Goal: Information Seeking & Learning: Understand process/instructions

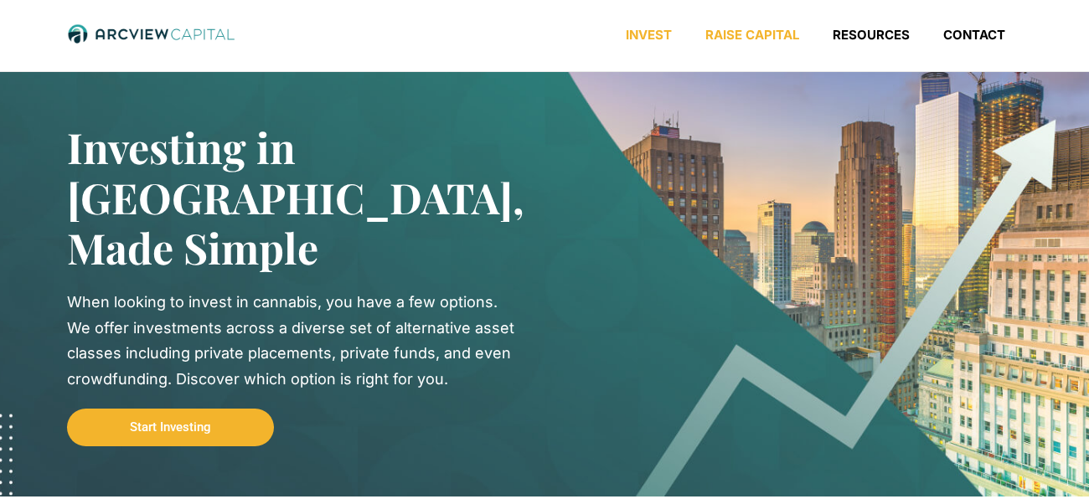
click at [755, 29] on link "Raise Capital" at bounding box center [751, 35] width 127 height 17
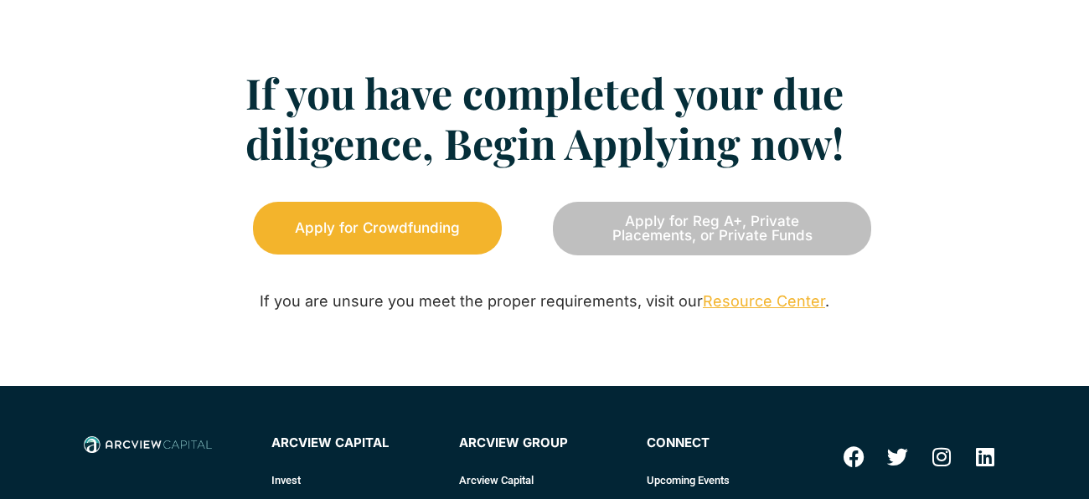
scroll to position [2202, 0]
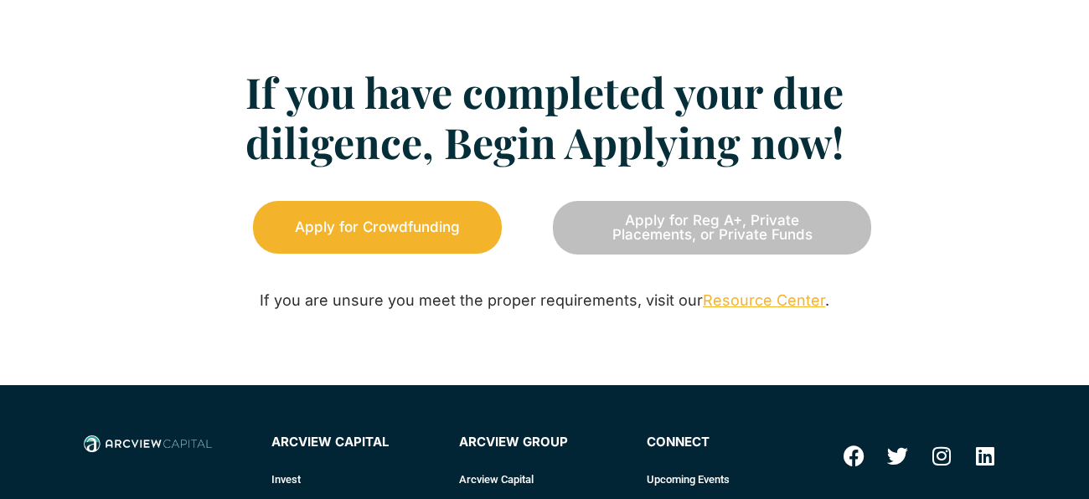
click at [738, 303] on link "Resource Center" at bounding box center [764, 300] width 122 height 18
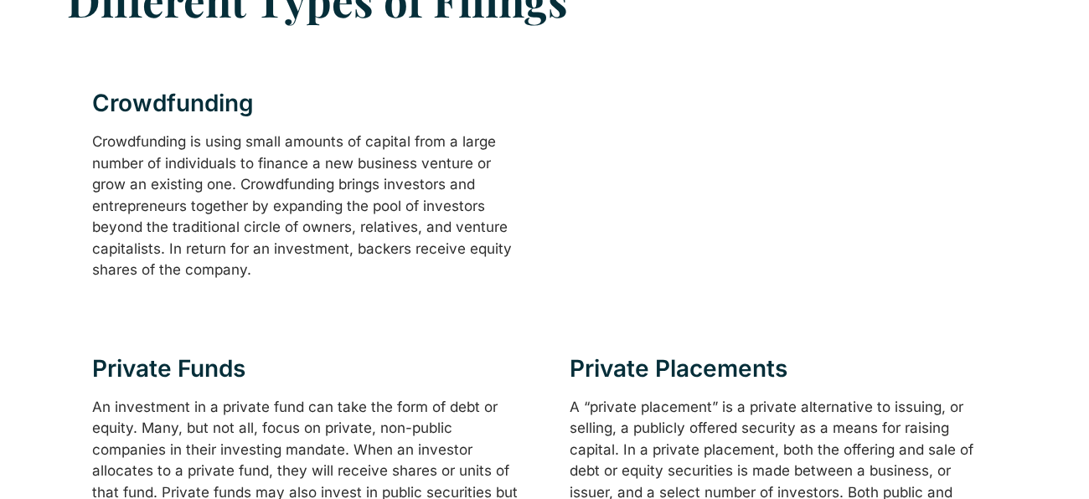
scroll to position [510, 0]
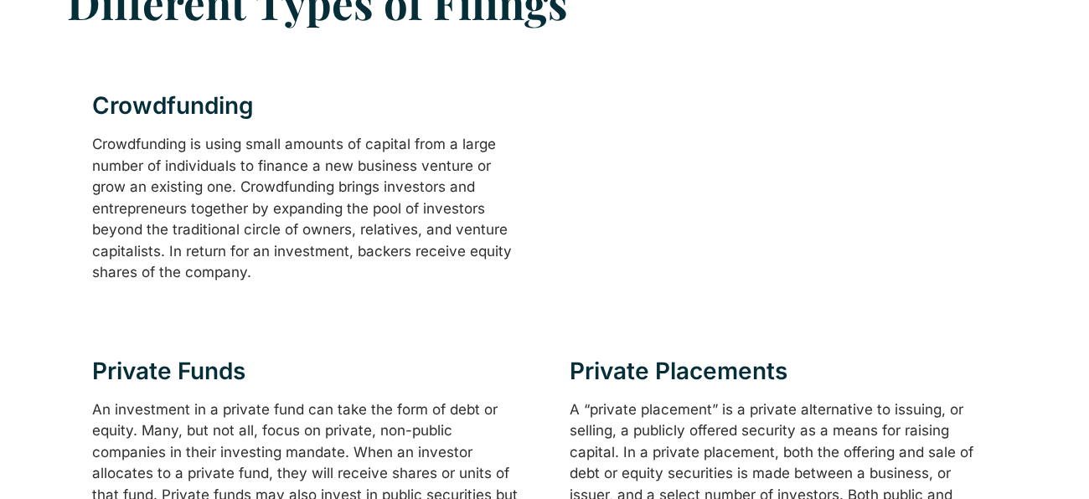
click at [632, 351] on div "Private Placements A “private placement” is a private alternative to issuing, o…" at bounding box center [782, 497] width 476 height 326
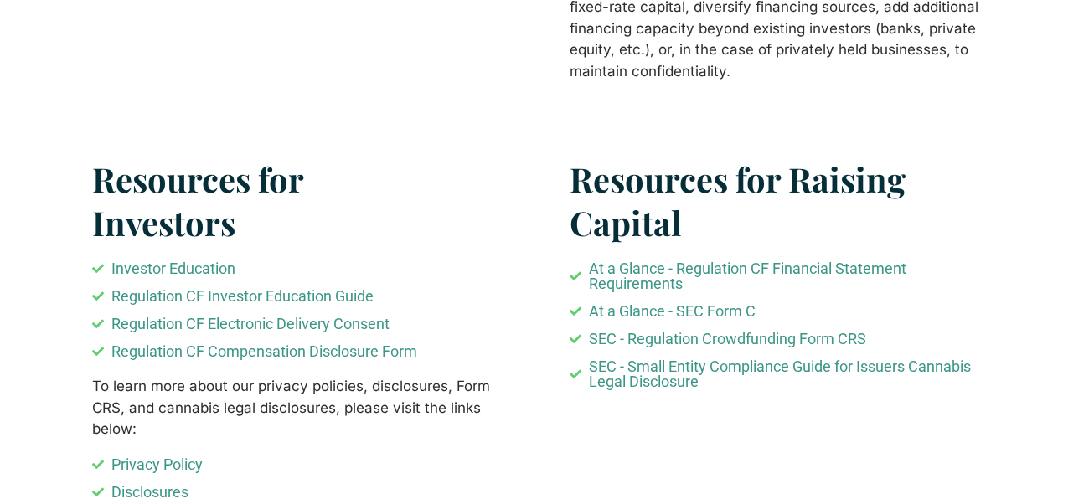
scroll to position [1067, 0]
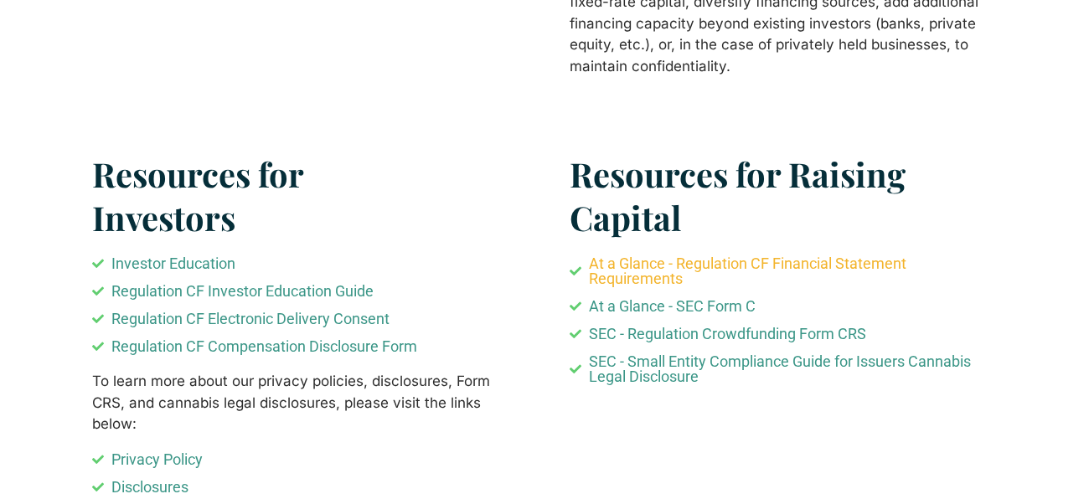
click at [647, 270] on span "At a Glance - Regulation CF Financial Statement Requirements" at bounding box center [791, 271] width 413 height 30
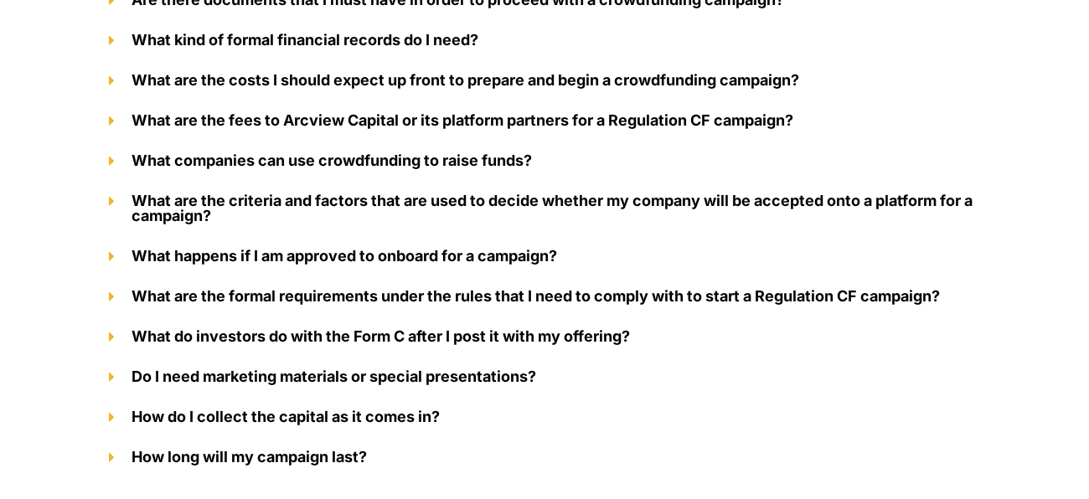
scroll to position [2411, 0]
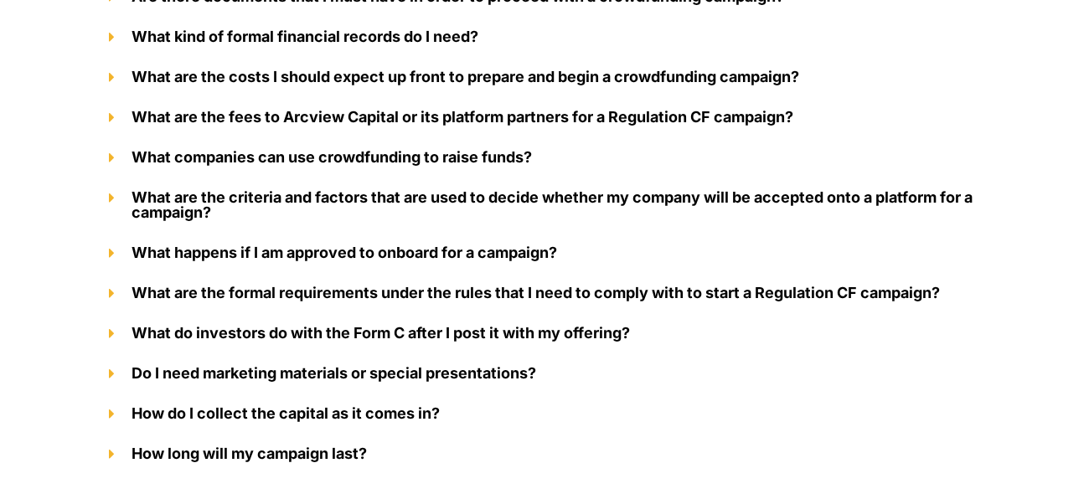
click at [229, 132] on div "What are the fees to Arcview Capital or its platform partners for a Regulation …" at bounding box center [544, 117] width 904 height 40
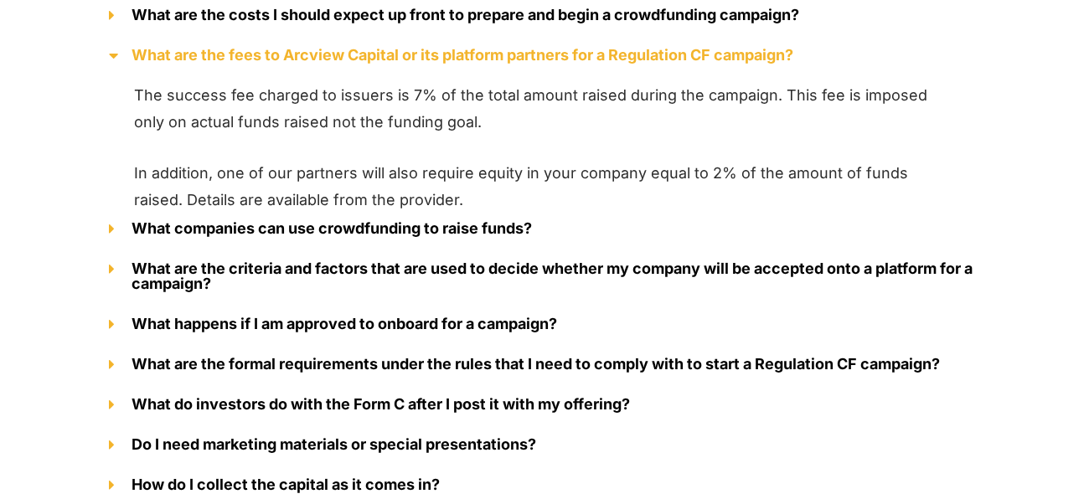
scroll to position [2198, 0]
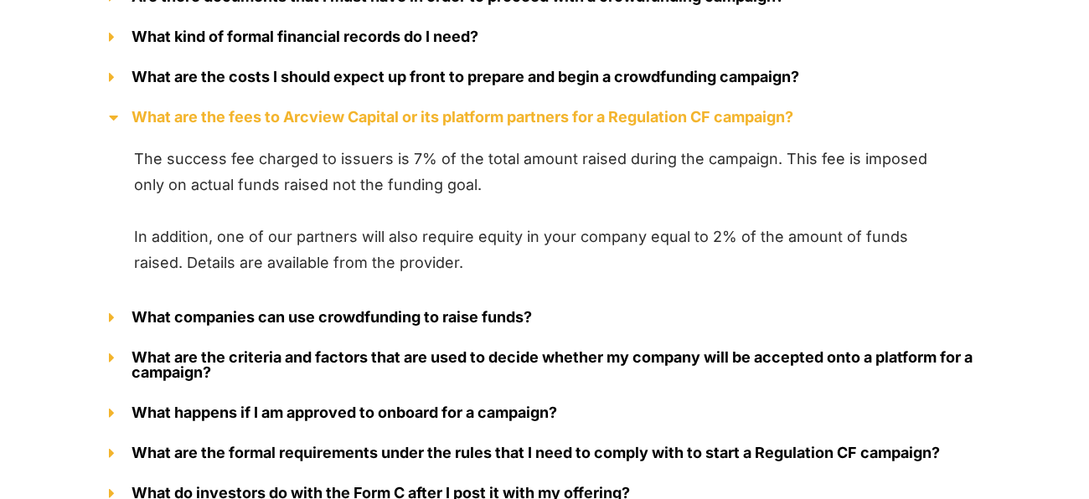
click at [174, 118] on link "What are the fees to Arcview Capital or its platform partners for a Regulation …" at bounding box center [462, 117] width 662 height 18
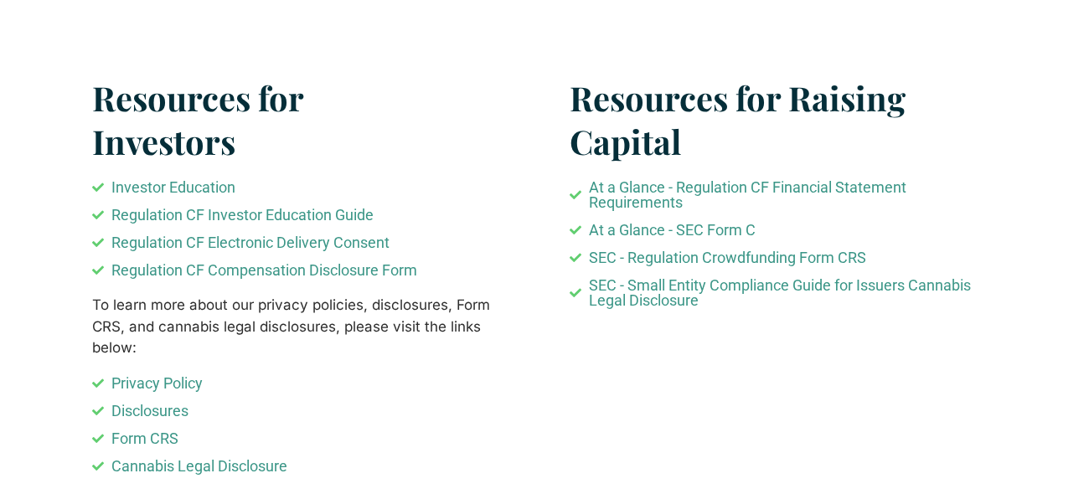
scroll to position [1141, 0]
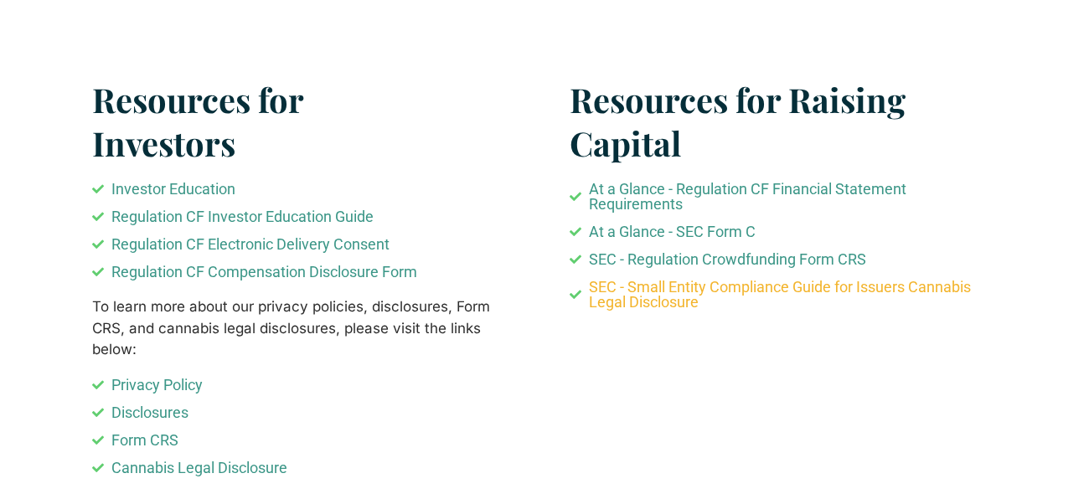
click at [657, 306] on span "SEC - Small Entity Compliance Guide for Issuers Cannabis Legal Disclosure" at bounding box center [791, 295] width 413 height 30
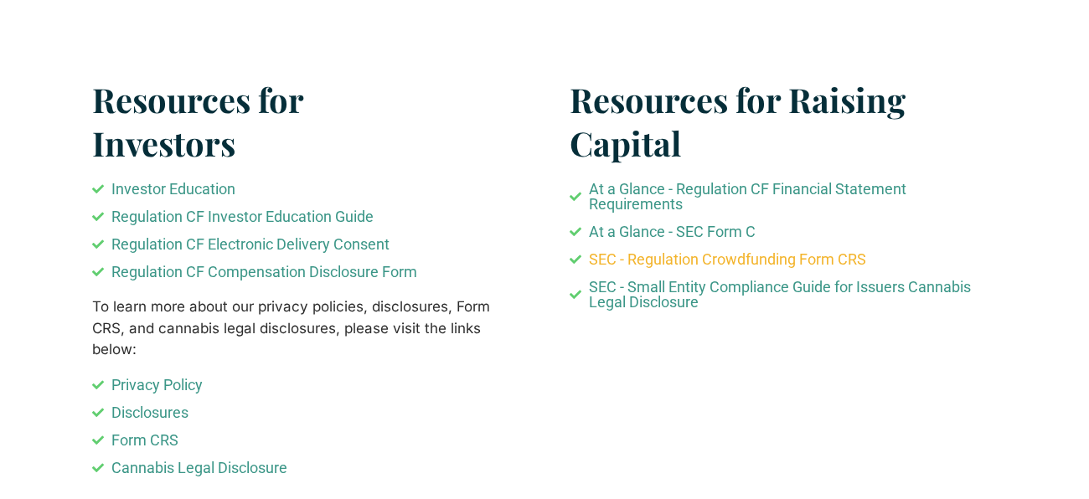
click at [700, 266] on span "SEC - Regulation Crowdfunding Form CRS" at bounding box center [725, 259] width 281 height 15
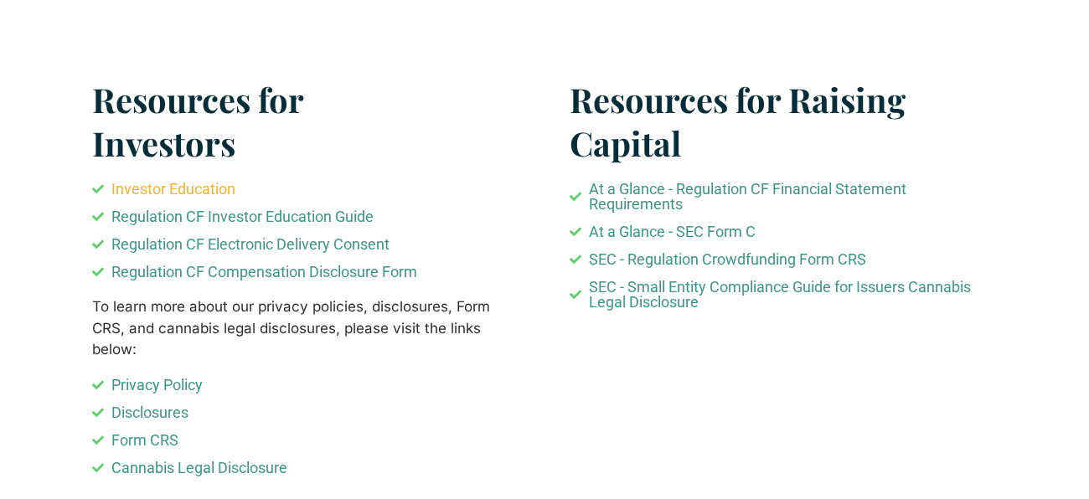
scroll to position [0, 0]
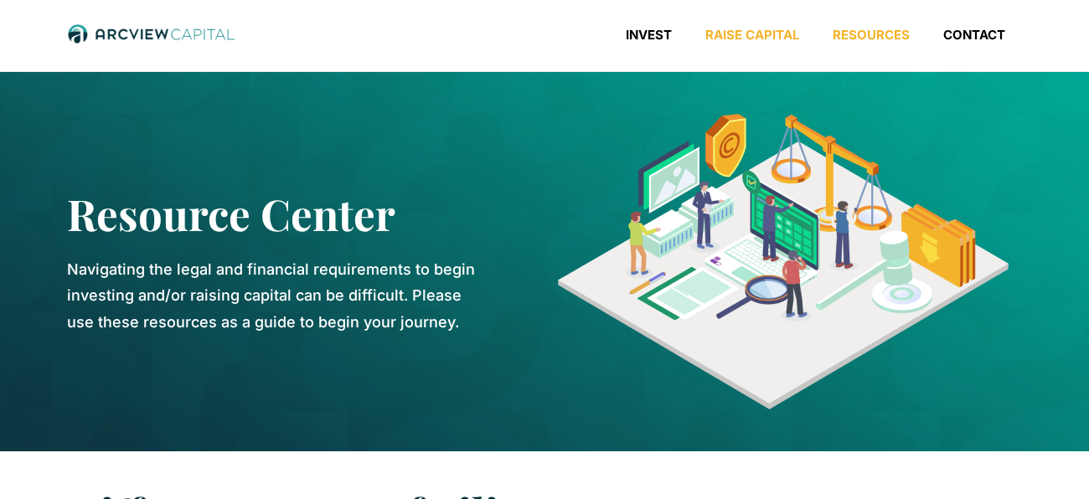
click at [762, 31] on link "Raise Capital" at bounding box center [751, 35] width 127 height 17
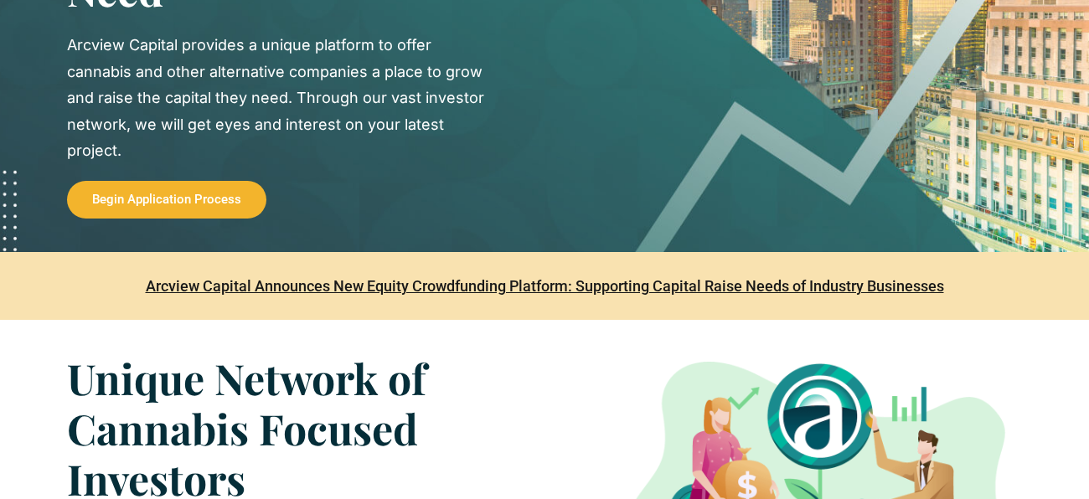
scroll to position [259, 0]
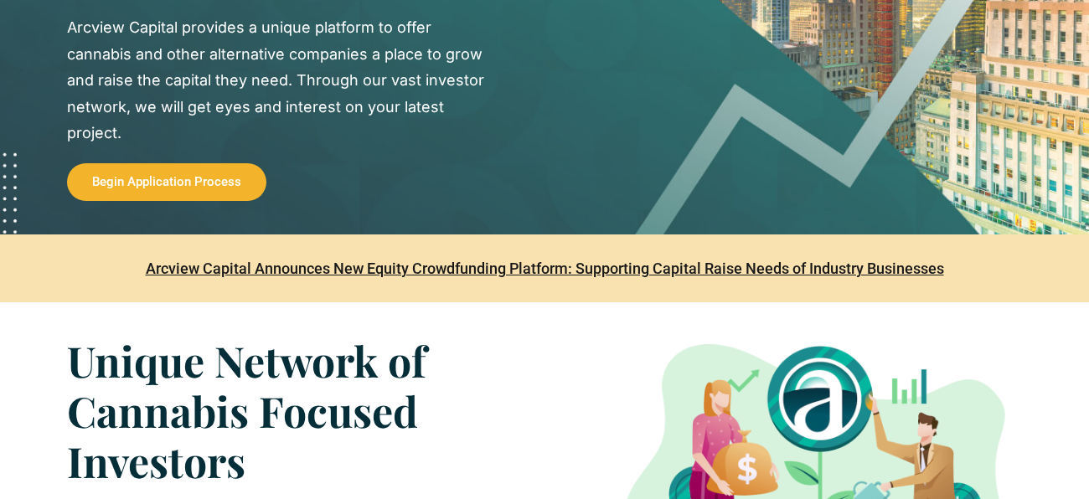
click at [464, 271] on link "Arcview Capital Announces New Equity Crowdfunding Platform: Supporting Capital …" at bounding box center [545, 269] width 798 height 18
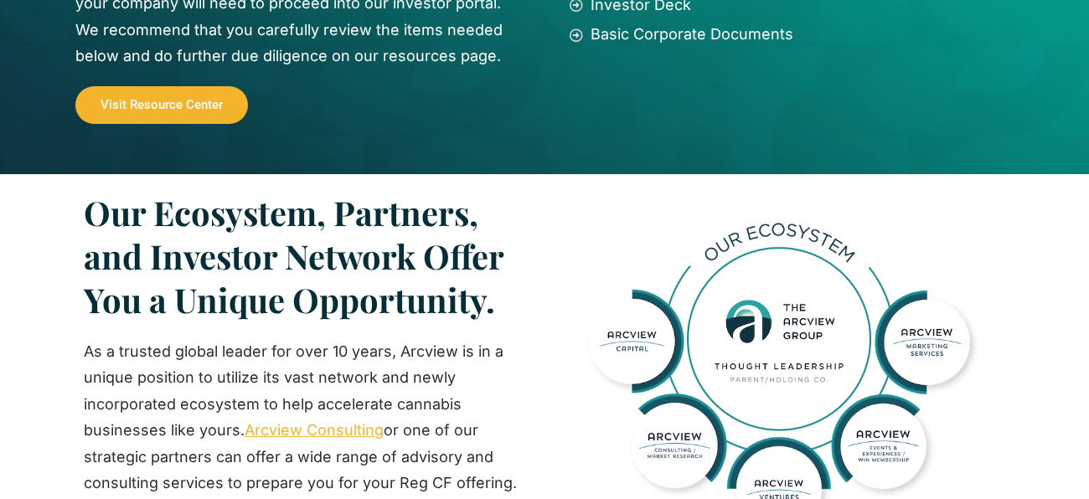
scroll to position [1510, 0]
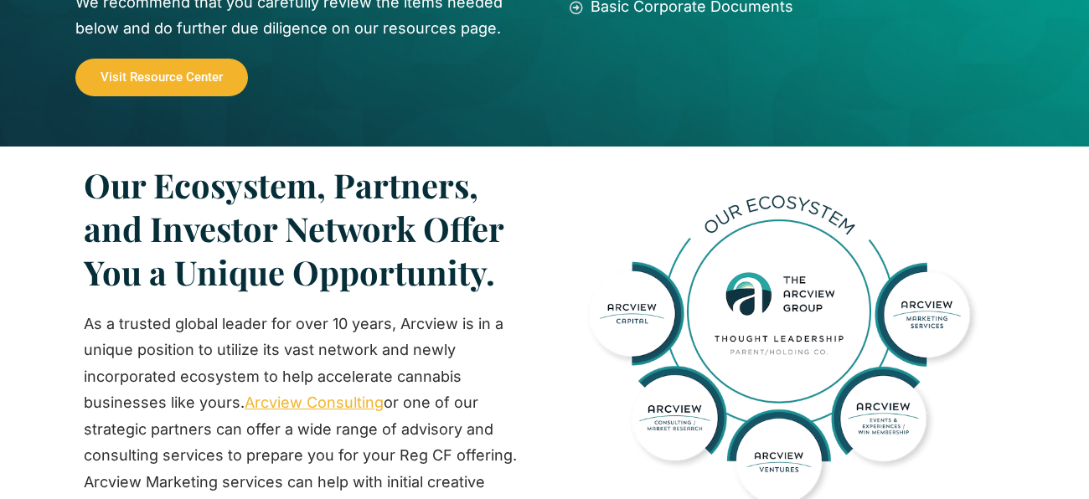
click at [618, 343] on img at bounding box center [779, 349] width 452 height 373
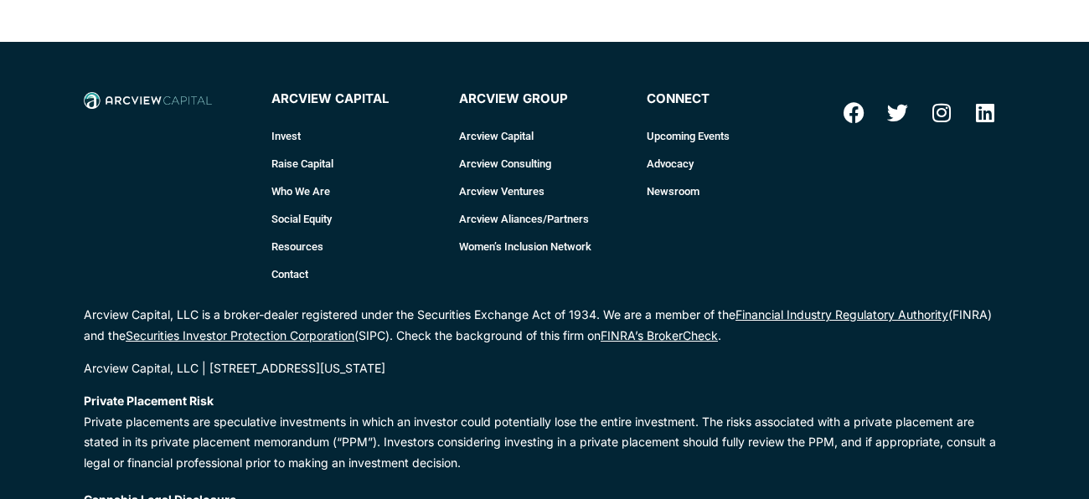
scroll to position [2489, 0]
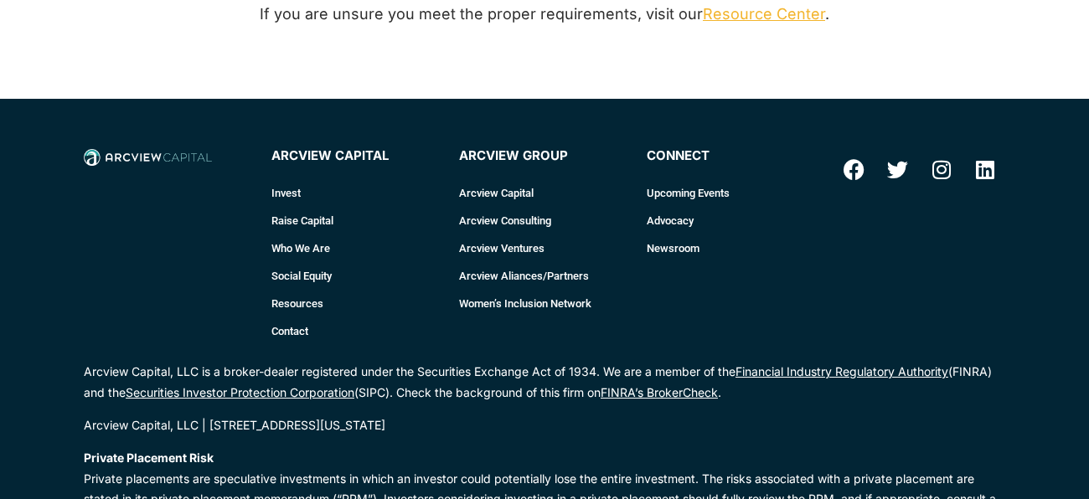
click at [501, 241] on link "Arcview Ventures" at bounding box center [544, 248] width 171 height 28
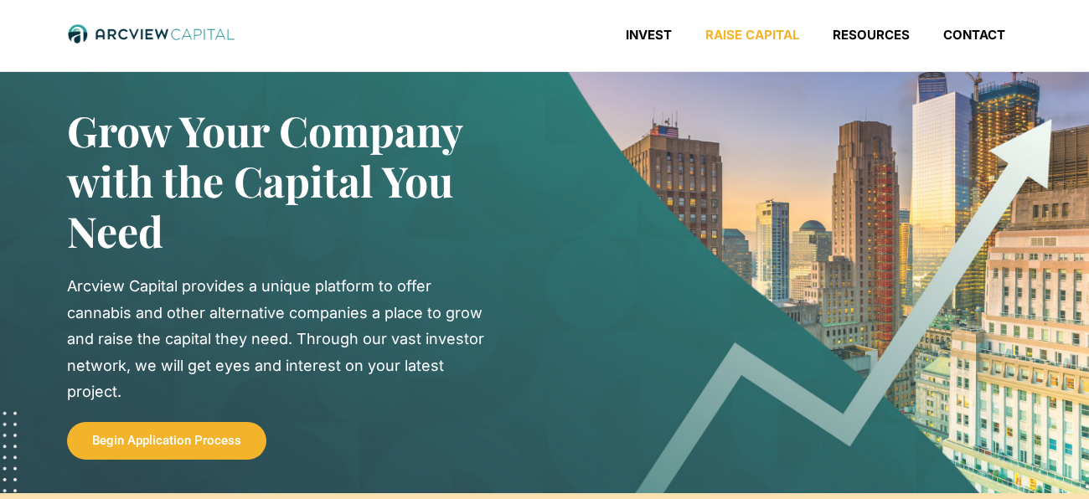
scroll to position [183, 0]
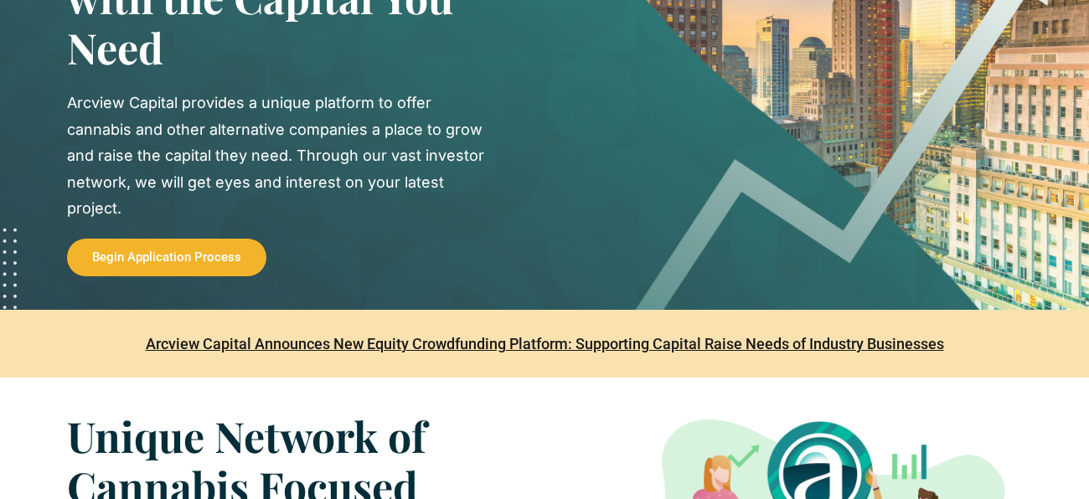
click at [139, 254] on span "Begin Application Process" at bounding box center [166, 257] width 149 height 13
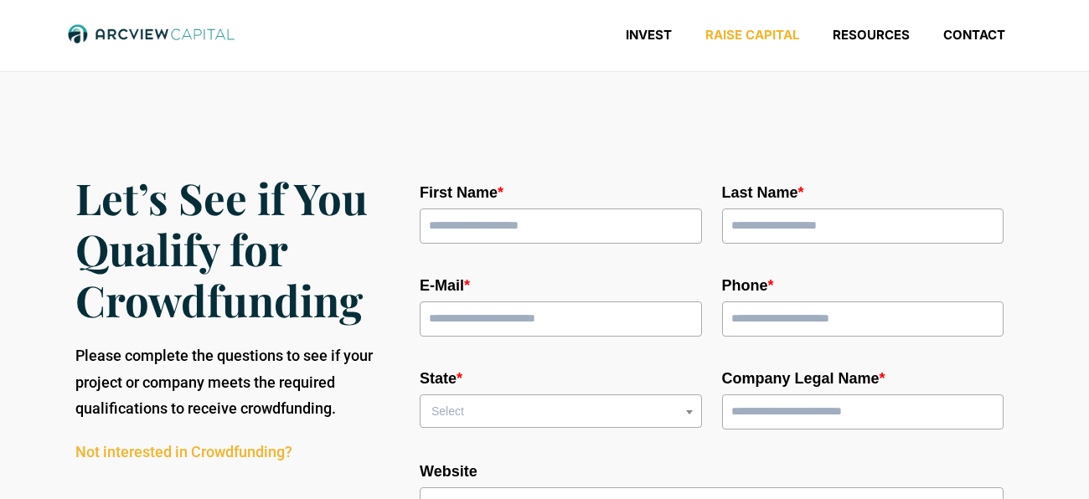
click at [744, 28] on link "Raise Capital" at bounding box center [751, 35] width 127 height 17
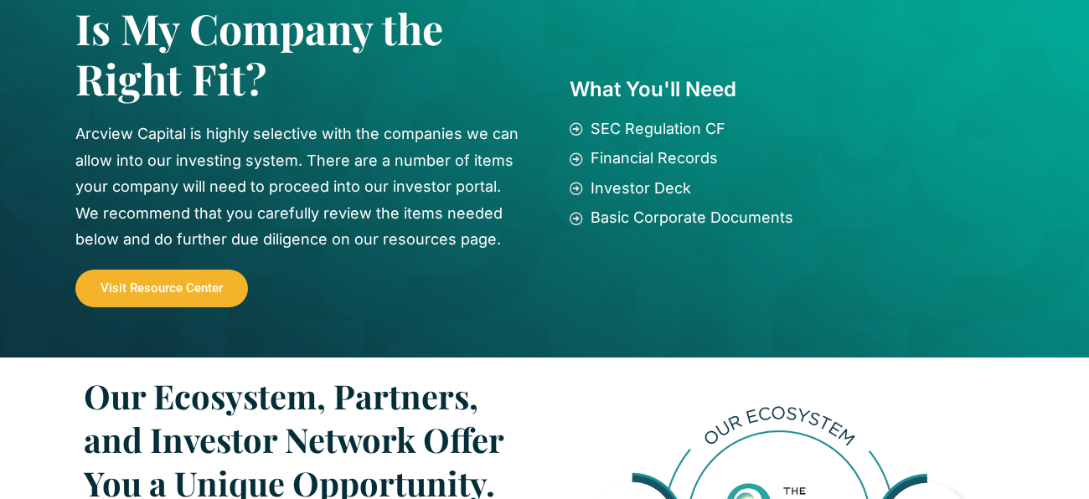
scroll to position [1302, 0]
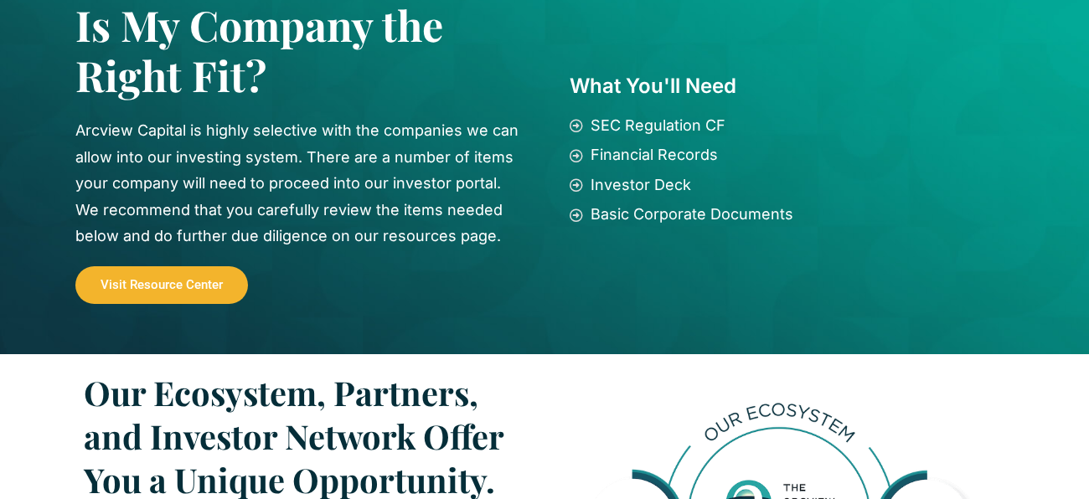
click at [216, 266] on link "Visit Resource Center" at bounding box center [161, 285] width 173 height 38
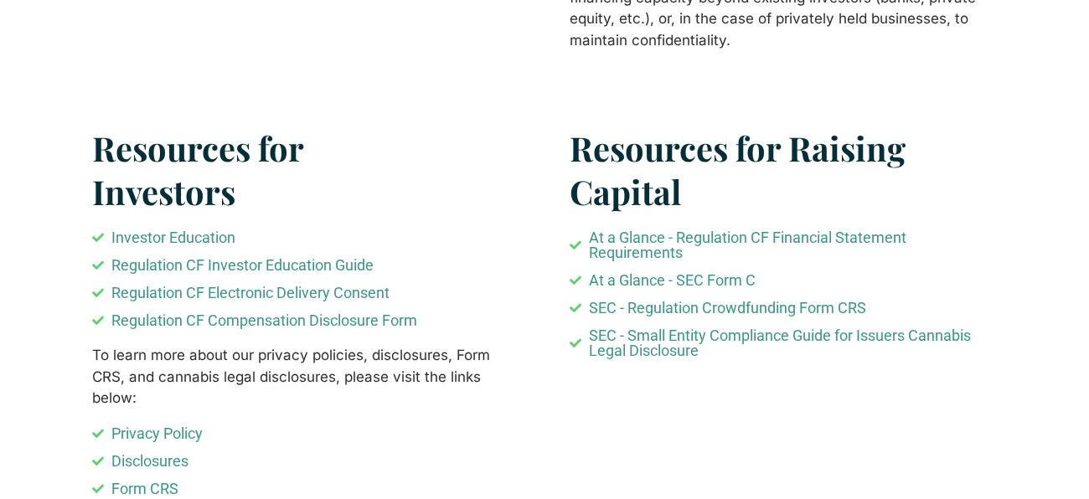
scroll to position [1094, 0]
